Goal: Transaction & Acquisition: Purchase product/service

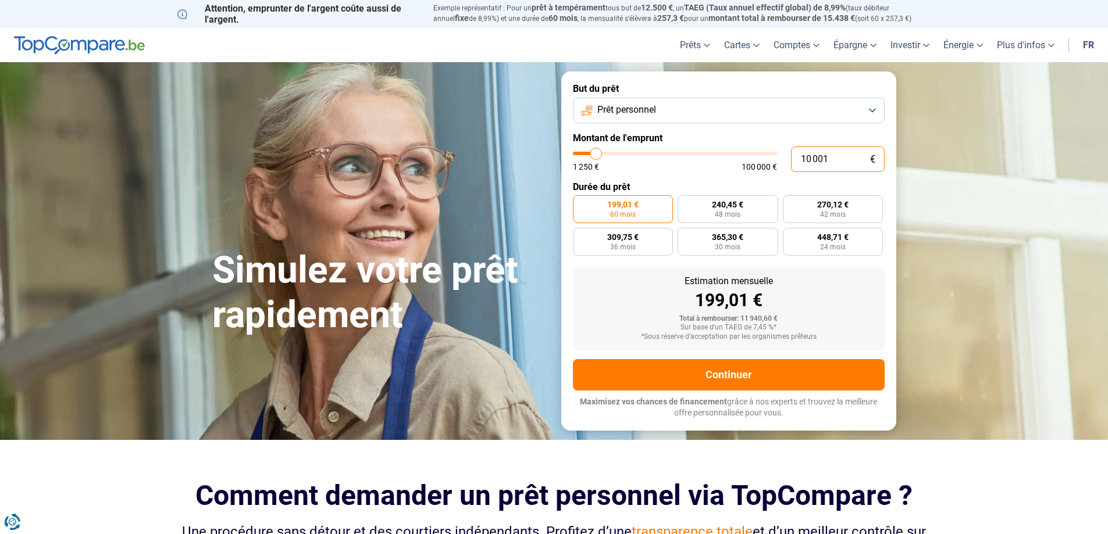
drag, startPoint x: 827, startPoint y: 156, endPoint x: 769, endPoint y: 156, distance: 58.2
click at [769, 155] on div "10 001 € 1 250 € 100 000 €" at bounding box center [729, 160] width 312 height 26
type input "10000"
radio input "true"
type input "2"
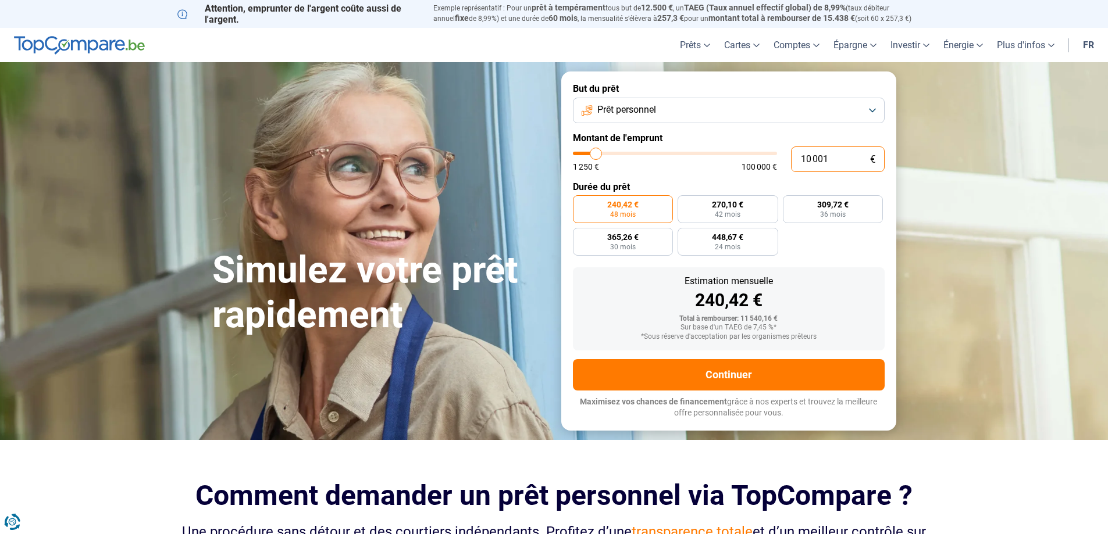
type input "1250"
type input "20"
type input "1250"
type input "200"
type input "1250"
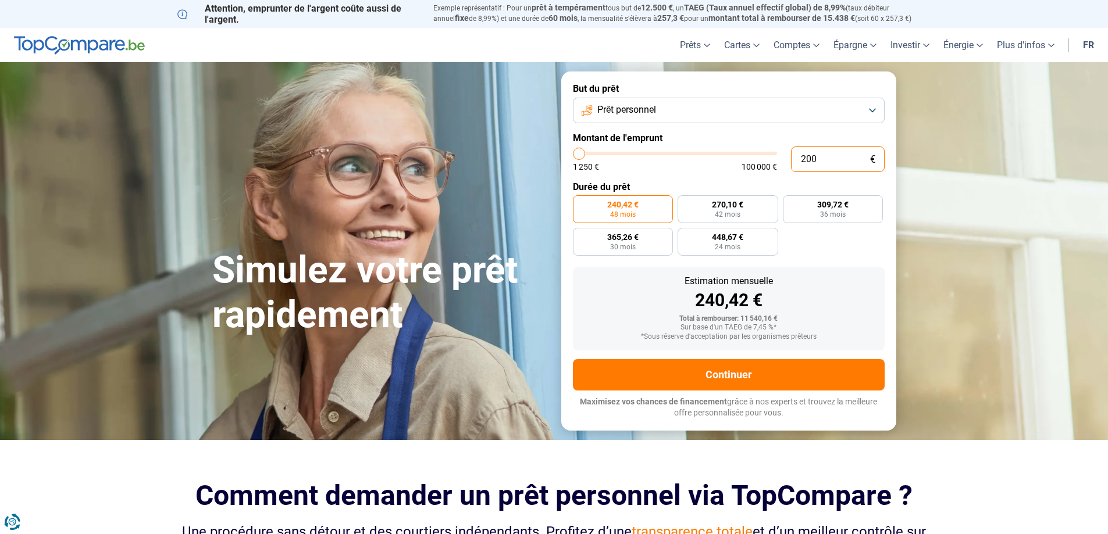
type input "2 000"
type input "2000"
type input "20 000"
type input "20000"
type input "20 000"
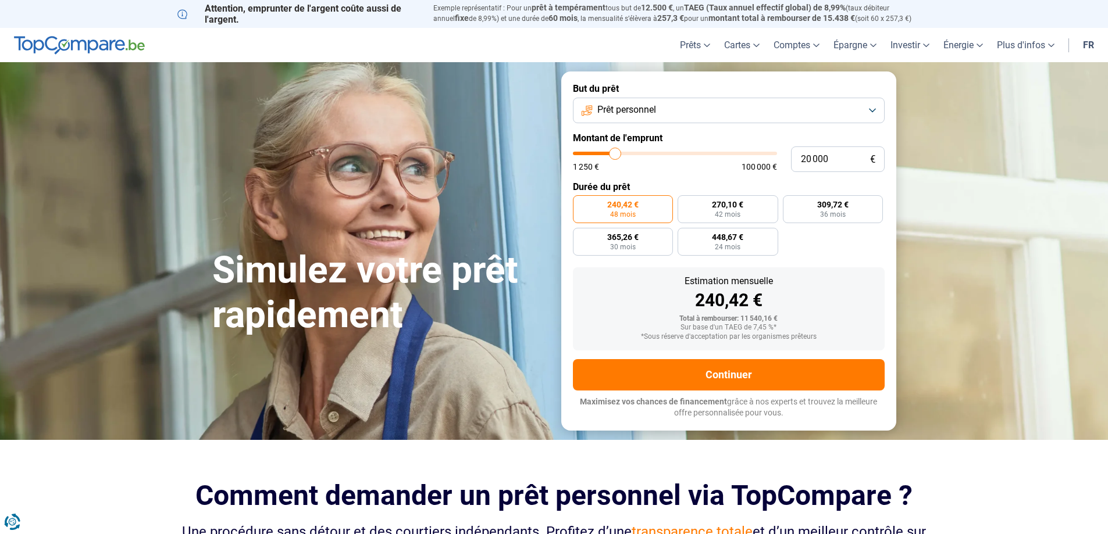
radio input "false"
click at [854, 245] on div "240,42 € 48 mois 270,10 € 42 mois 309,72 € 36 mois 365,26 € 30 mois 448,67 € 24…" at bounding box center [729, 225] width 312 height 60
click at [702, 175] on form "But du prêt Prêt personnel Montant de l'emprunt 20 000 € 1 250 € 100 000 € Duré…" at bounding box center [728, 251] width 335 height 359
click at [698, 173] on form "But du prêt Prêt personnel Montant de l'emprunt 20 000 € 1 250 € 100 000 € Duré…" at bounding box center [728, 251] width 335 height 359
click at [693, 164] on div "1 250 € 100 000 €" at bounding box center [675, 167] width 204 height 8
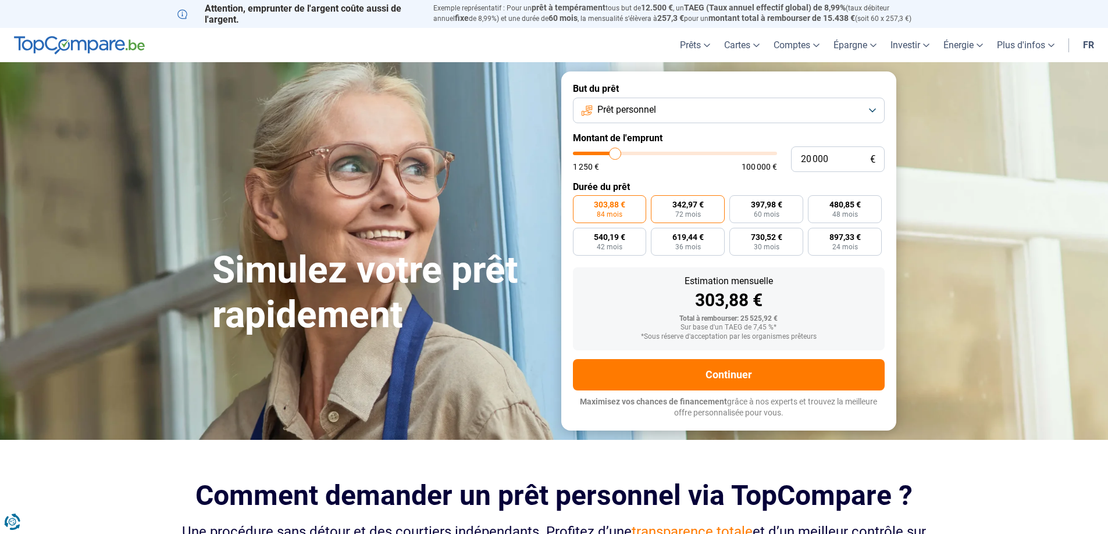
click at [680, 207] on span "342,97 €" at bounding box center [687, 205] width 31 height 8
click at [658, 203] on input "342,97 € 72 mois" at bounding box center [655, 199] width 8 height 8
radio input "true"
click at [602, 209] on label "303,88 € 84 mois" at bounding box center [610, 209] width 74 height 28
click at [580, 203] on input "303,88 € 84 mois" at bounding box center [577, 199] width 8 height 8
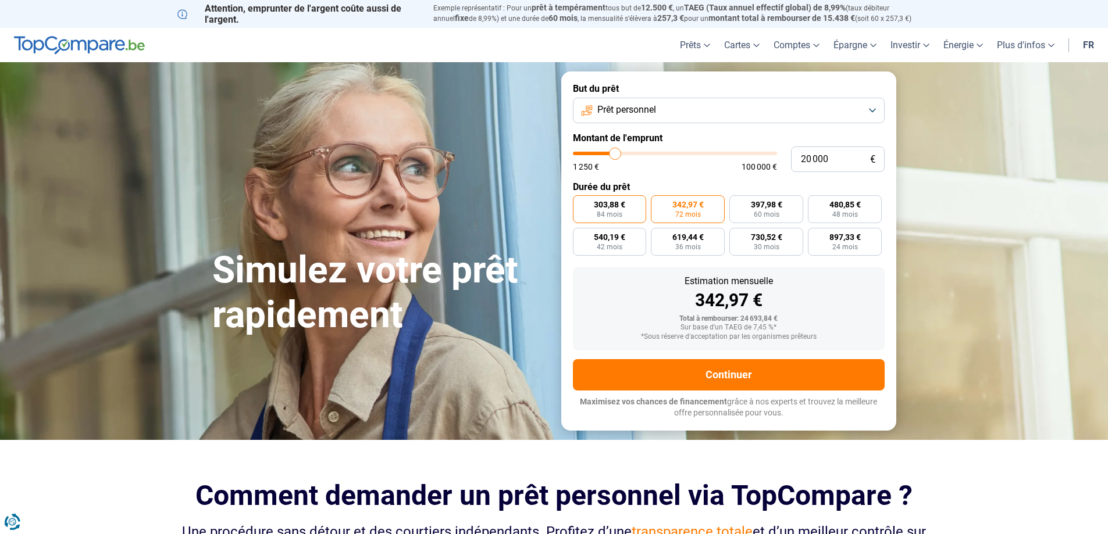
radio input "true"
click at [856, 244] on span "24 mois" at bounding box center [845, 247] width 26 height 7
click at [815, 236] on input "897,33 € 24 mois" at bounding box center [812, 232] width 8 height 8
radio input "true"
click at [611, 207] on span "303,88 €" at bounding box center [609, 205] width 31 height 8
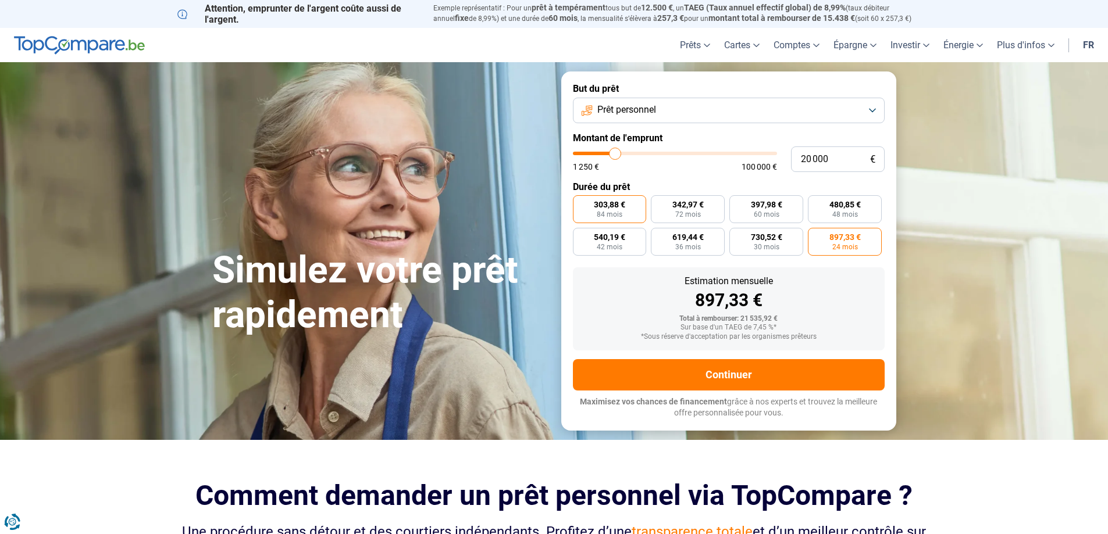
click at [580, 203] on input "303,88 € 84 mois" at bounding box center [577, 199] width 8 height 8
radio input "true"
click at [834, 241] on span "897,33 €" at bounding box center [844, 237] width 31 height 8
click at [815, 236] on input "897,33 € 24 mois" at bounding box center [812, 232] width 8 height 8
radio input "true"
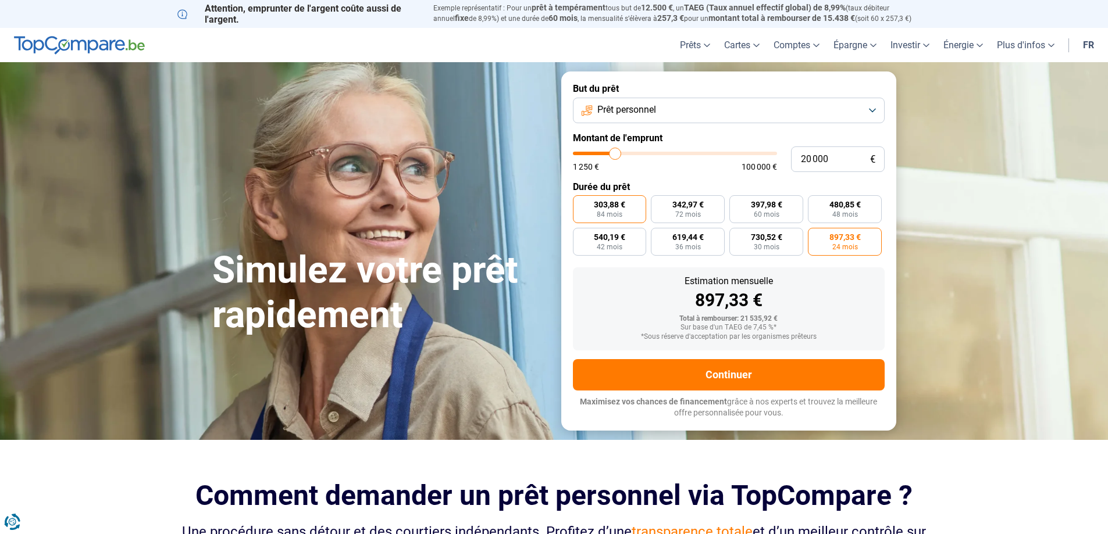
click at [622, 208] on span "303,88 €" at bounding box center [609, 205] width 31 height 8
click at [580, 203] on input "303,88 € 84 mois" at bounding box center [577, 199] width 8 height 8
radio input "true"
click at [839, 234] on span "897,33 €" at bounding box center [844, 237] width 31 height 8
click at [815, 234] on input "897,33 € 24 mois" at bounding box center [812, 232] width 8 height 8
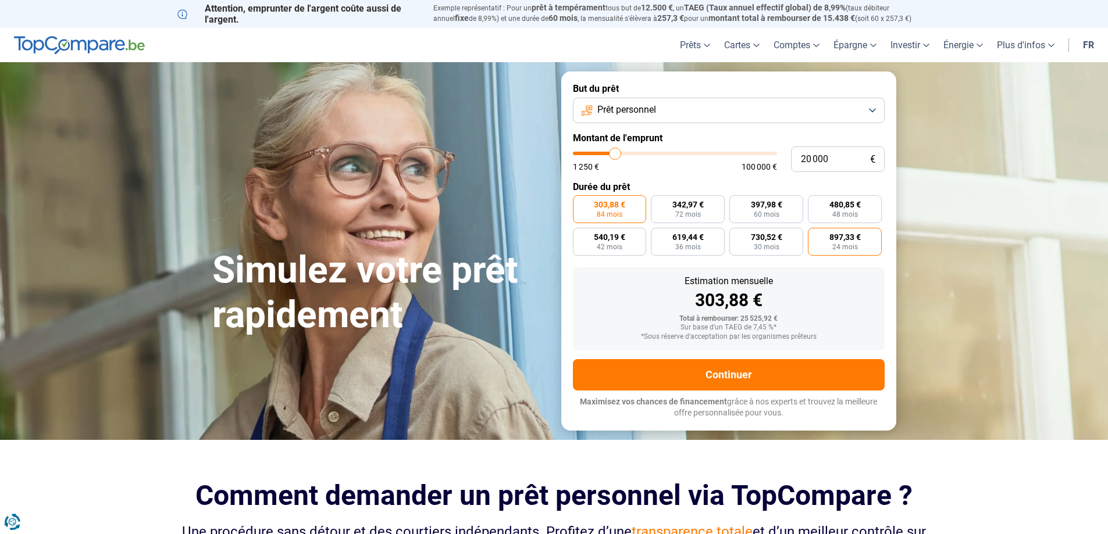
radio input "true"
click at [623, 243] on label "540,19 € 42 mois" at bounding box center [610, 242] width 74 height 28
click at [580, 236] on input "540,19 € 42 mois" at bounding box center [577, 232] width 8 height 8
radio input "true"
click at [684, 106] on button "Prêt personnel" at bounding box center [729, 111] width 312 height 26
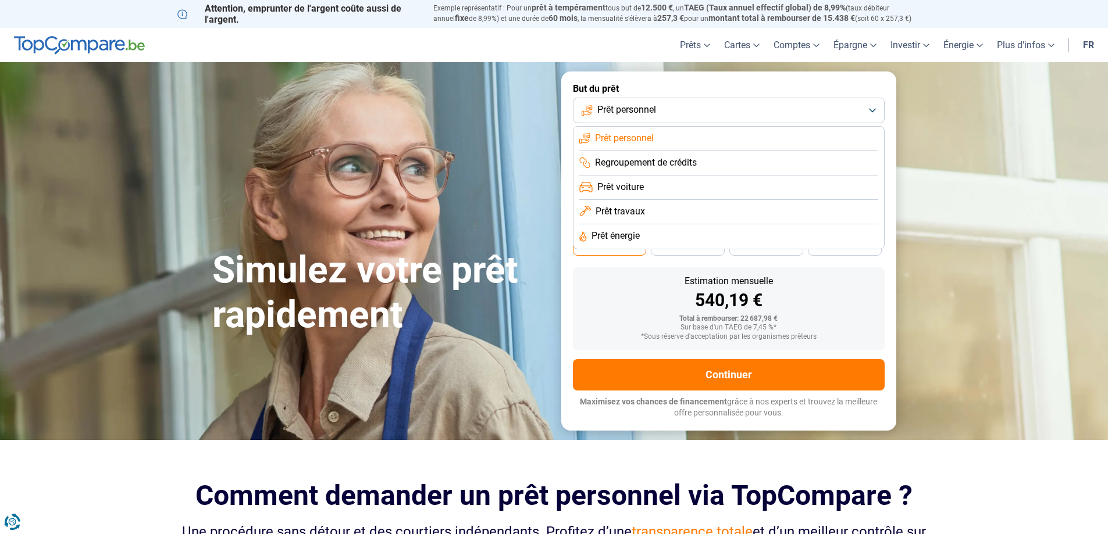
click at [684, 106] on button "Prêt personnel" at bounding box center [729, 111] width 312 height 26
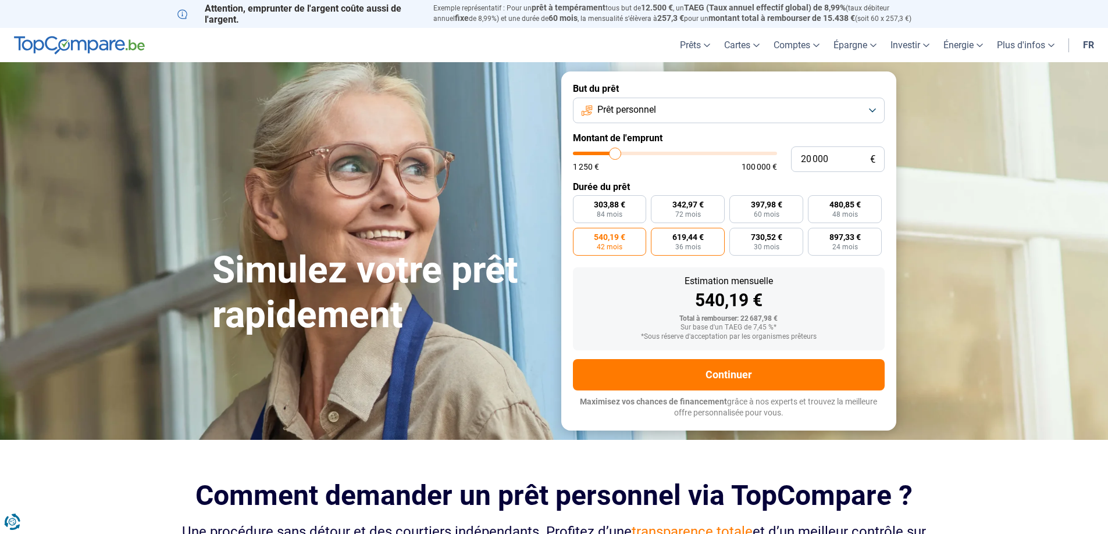
click at [689, 241] on span "619,44 €" at bounding box center [687, 237] width 31 height 8
click at [658, 236] on input "619,44 € 36 mois" at bounding box center [655, 232] width 8 height 8
radio input "true"
click at [598, 246] on span "42 mois" at bounding box center [610, 247] width 26 height 7
click at [580, 236] on input "540,19 € 42 mois" at bounding box center [577, 232] width 8 height 8
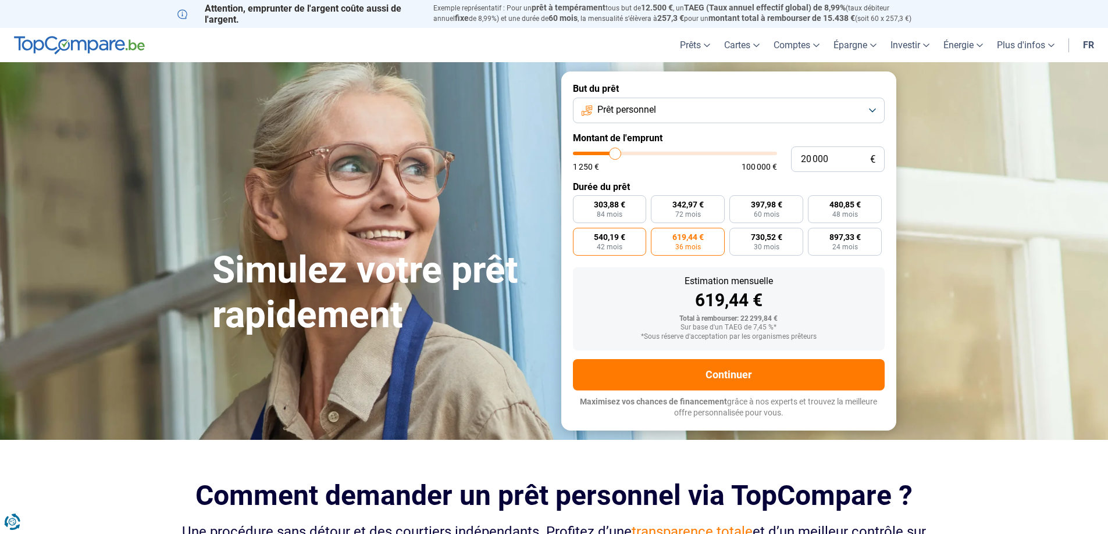
radio input "true"
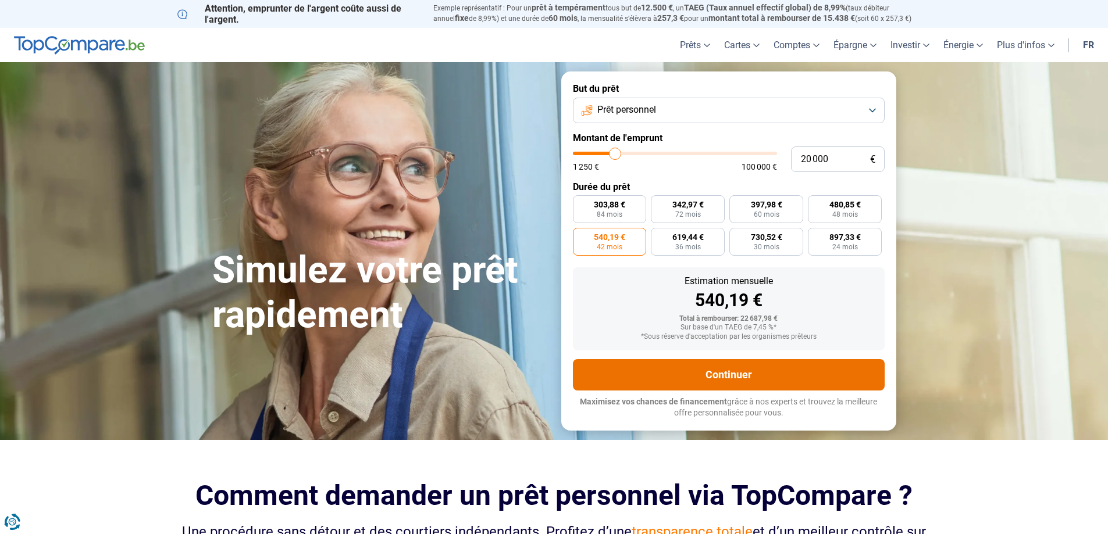
click at [754, 375] on button "Continuer" at bounding box center [729, 374] width 312 height 31
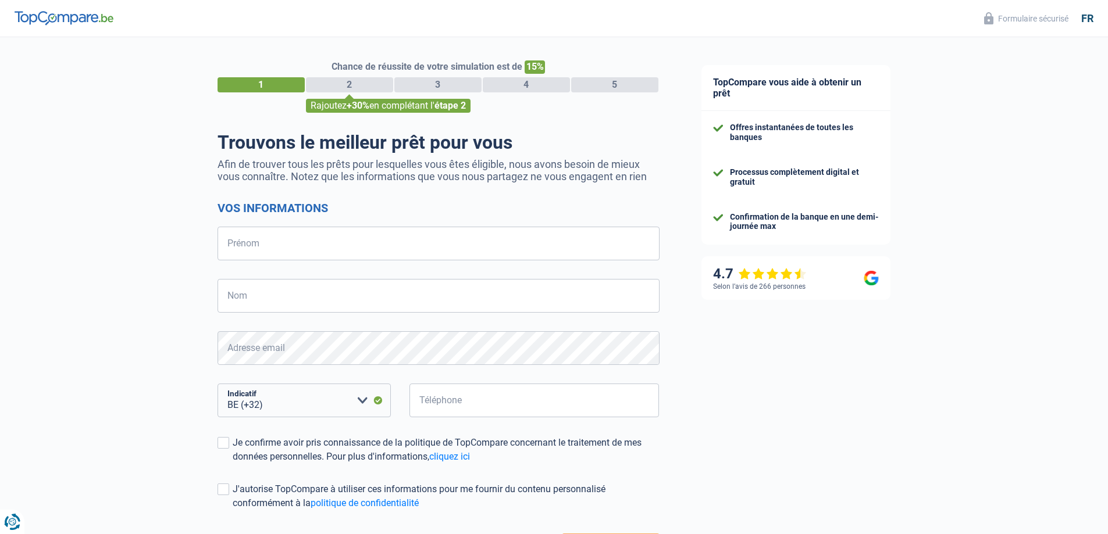
select select "32"
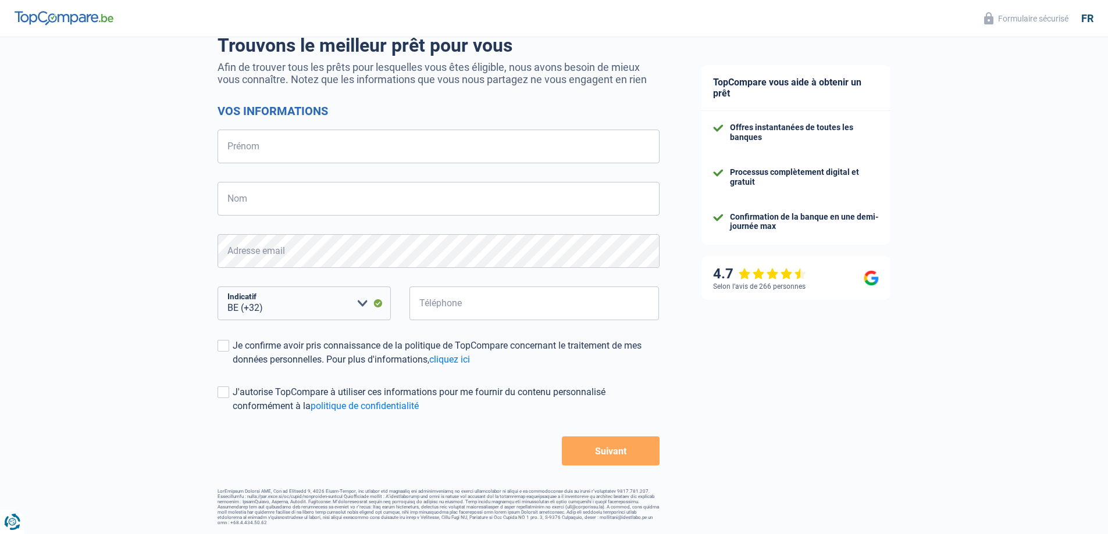
drag, startPoint x: 188, startPoint y: 210, endPoint x: 176, endPoint y: 205, distance: 13.1
